Goal: Check status: Check status

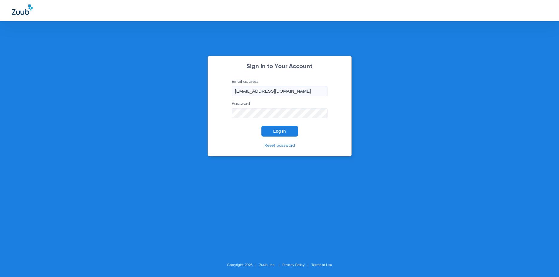
click at [274, 134] on span "Log In" at bounding box center [280, 131] width 13 height 5
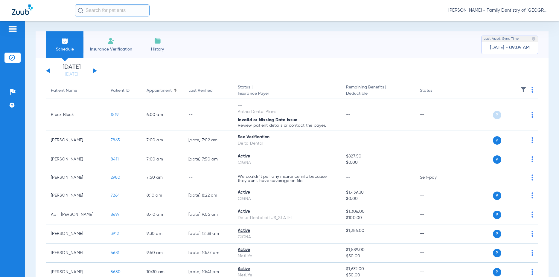
click at [96, 68] on div "[DATE] [DATE] [DATE] [DATE] [DATE] [DATE] [DATE] [DATE] [DATE] [DATE] [DATE] [D…" at bounding box center [71, 70] width 51 height 13
click at [94, 72] on button at bounding box center [95, 71] width 4 height 4
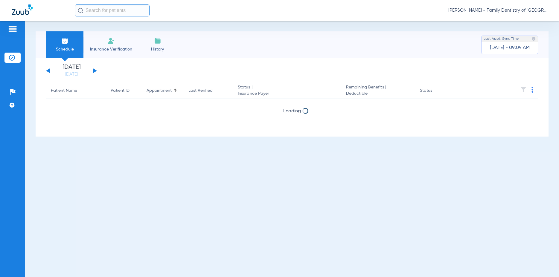
click at [94, 72] on button at bounding box center [95, 71] width 4 height 4
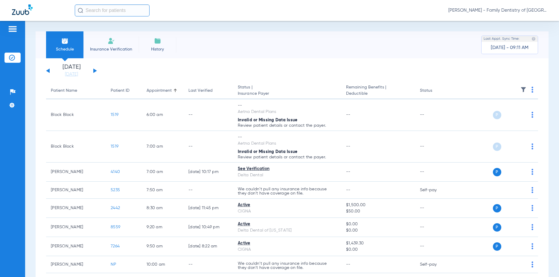
click at [95, 72] on div "[DATE] [DATE] [DATE] [DATE] [DATE] [DATE] [DATE] [DATE] [DATE] [DATE] [DATE] [D…" at bounding box center [71, 70] width 51 height 13
click at [94, 71] on button at bounding box center [95, 71] width 4 height 4
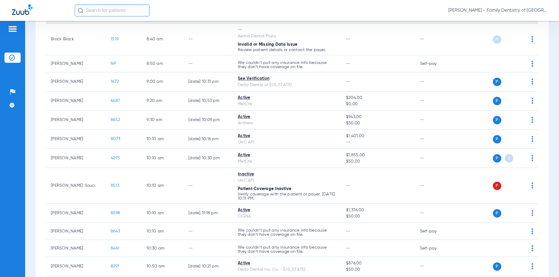
scroll to position [345, 0]
